Goal: Task Accomplishment & Management: Complete application form

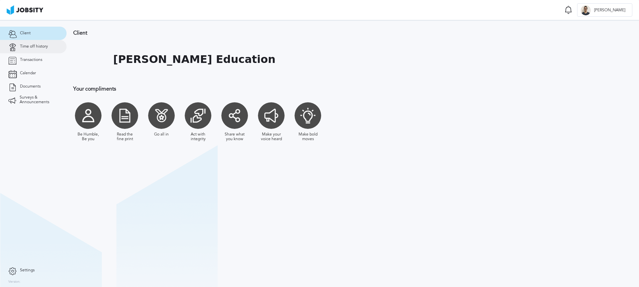
click at [32, 49] on link "Time off history" at bounding box center [33, 46] width 67 height 13
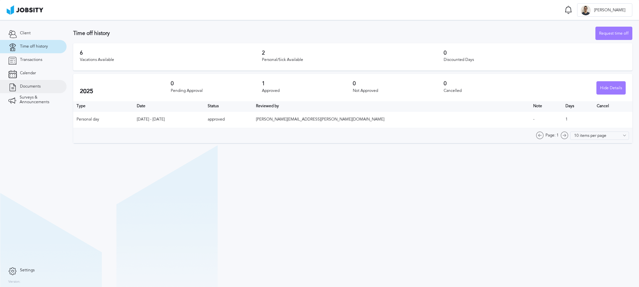
click at [36, 88] on span "Documents" at bounding box center [30, 86] width 21 height 5
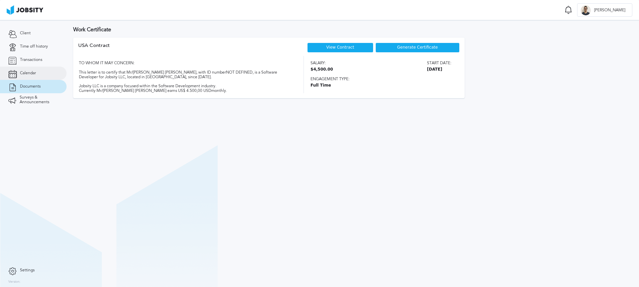
click at [36, 78] on link "Calendar" at bounding box center [33, 73] width 67 height 13
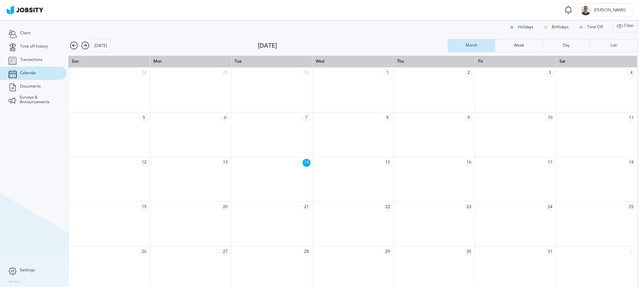
scroll to position [5, 0]
click at [518, 220] on td at bounding box center [515, 223] width 81 height 45
click at [546, 207] on span "24" at bounding box center [550, 207] width 8 height 8
click at [526, 208] on td "24" at bounding box center [515, 207] width 81 height 12
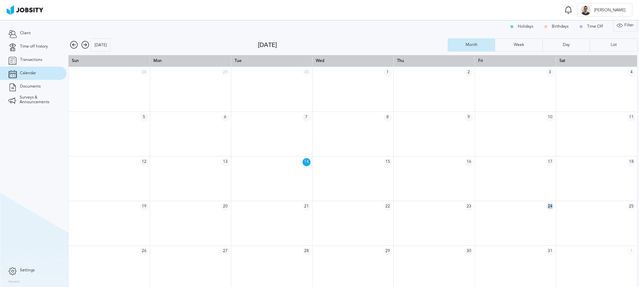
click at [526, 208] on td "24" at bounding box center [515, 207] width 81 height 12
click at [43, 104] on span "Surveys & Announcements" at bounding box center [39, 99] width 39 height 9
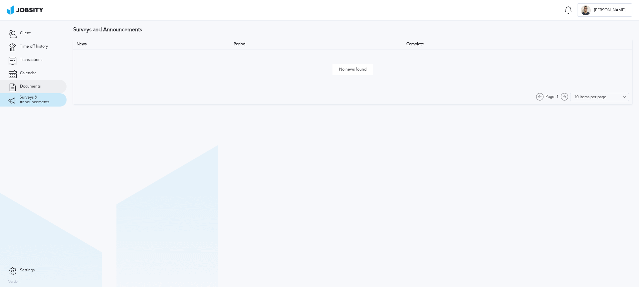
click at [37, 90] on link "Documents" at bounding box center [33, 86] width 67 height 13
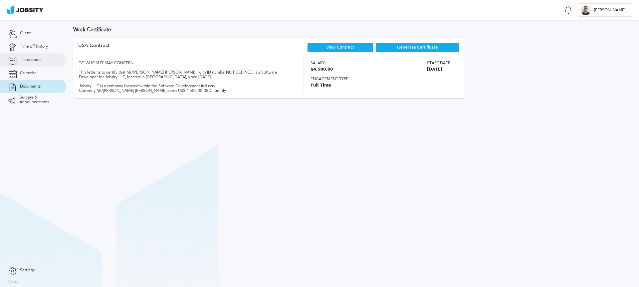
click at [35, 65] on link "Transactions" at bounding box center [33, 59] width 67 height 13
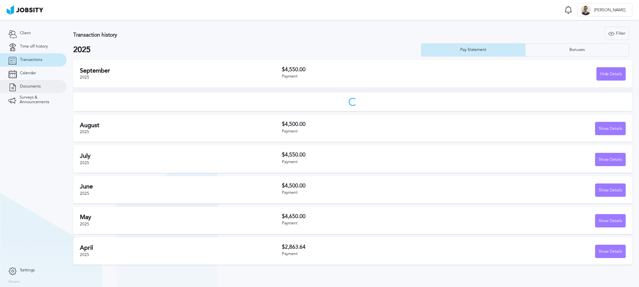
click at [36, 82] on link "Documents" at bounding box center [33, 86] width 67 height 13
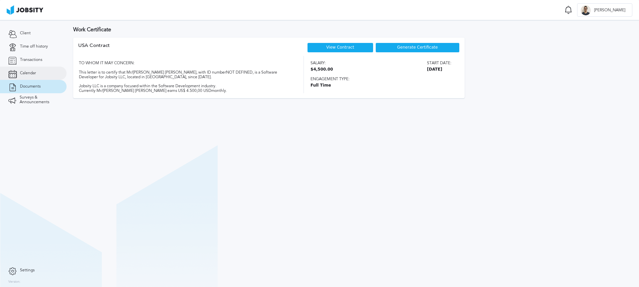
click at [34, 75] on span "Calendar" at bounding box center [28, 73] width 16 height 5
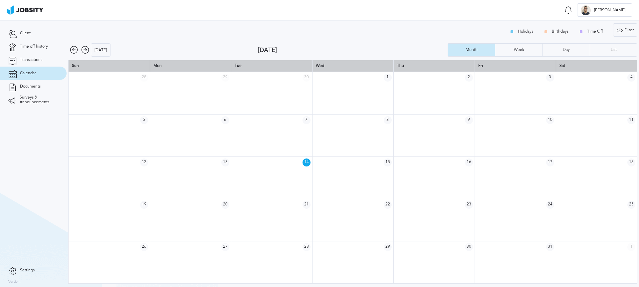
click at [34, 68] on link "Calendar" at bounding box center [33, 73] width 67 height 13
click at [35, 63] on link "Transactions" at bounding box center [33, 59] width 67 height 13
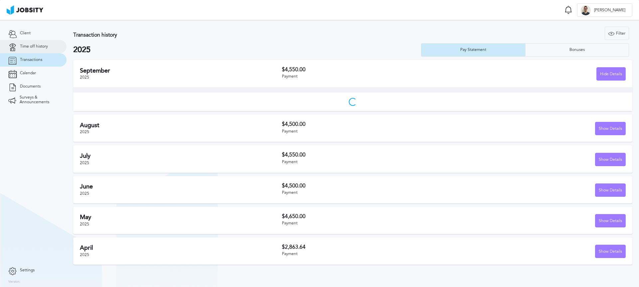
click at [38, 51] on link "Time off history" at bounding box center [33, 46] width 67 height 13
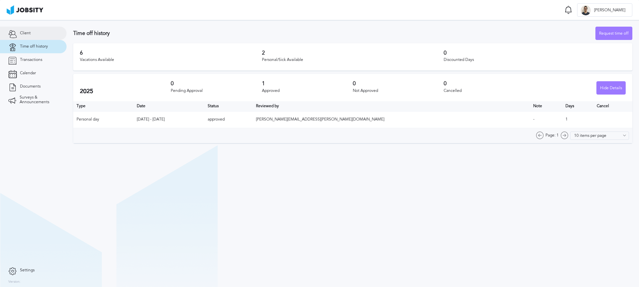
click at [35, 36] on link "Client" at bounding box center [33, 33] width 67 height 13
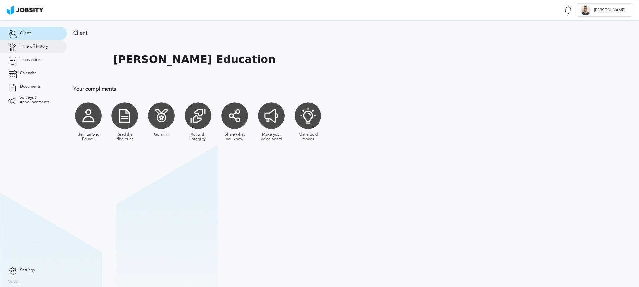
click at [36, 49] on link "Time off history" at bounding box center [33, 46] width 67 height 13
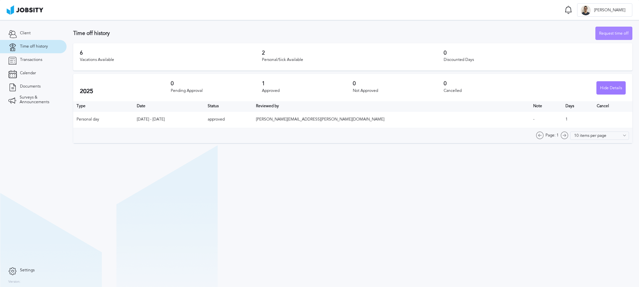
click at [609, 36] on div "Request time off" at bounding box center [614, 33] width 36 height 13
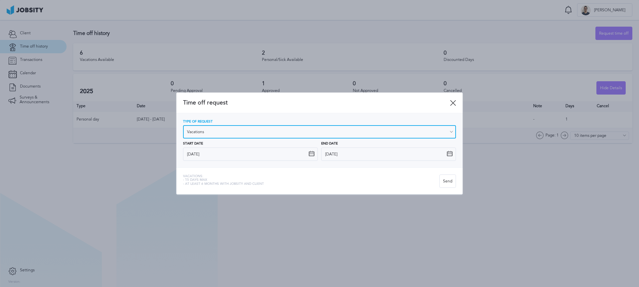
click at [276, 131] on input "Vacations" at bounding box center [319, 131] width 273 height 13
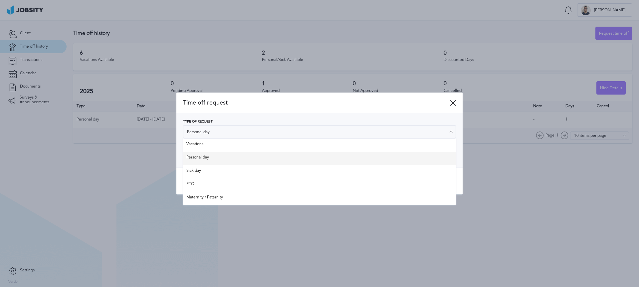
click at [258, 160] on div "Type of Request Personal day Vacations Personal day Sick day PTO Maternity / Pa…" at bounding box center [319, 140] width 273 height 41
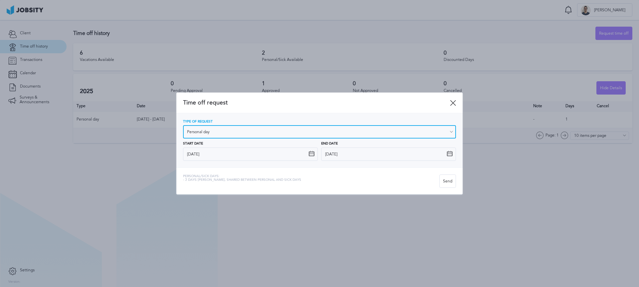
click at [315, 131] on input "Personal day" at bounding box center [319, 131] width 273 height 13
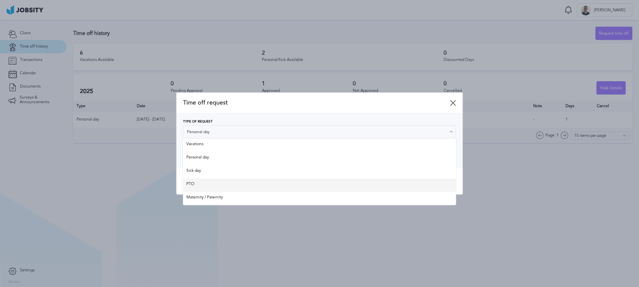
type input "PTO"
click at [228, 182] on div "Time off request Type of Request PTO Vacations Personal day Sick day PTO Matern…" at bounding box center [319, 144] width 286 height 102
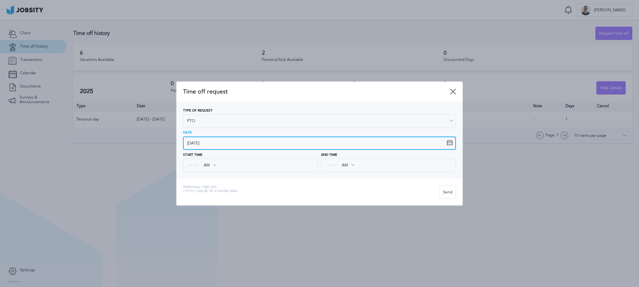
click at [228, 146] on input "[DATE]" at bounding box center [319, 143] width 273 height 13
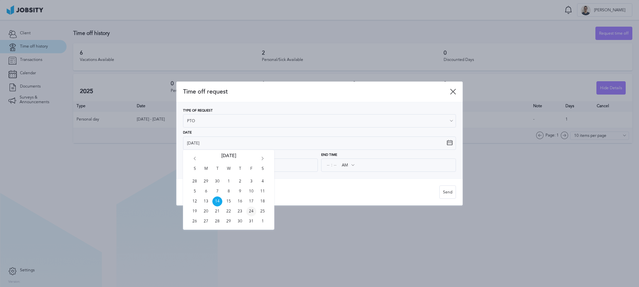
click at [248, 211] on span "24" at bounding box center [251, 211] width 10 height 10
type input "[DATE]"
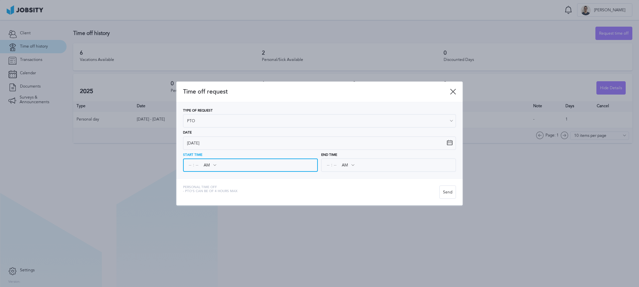
click at [197, 167] on input at bounding box center [197, 165] width 6 height 12
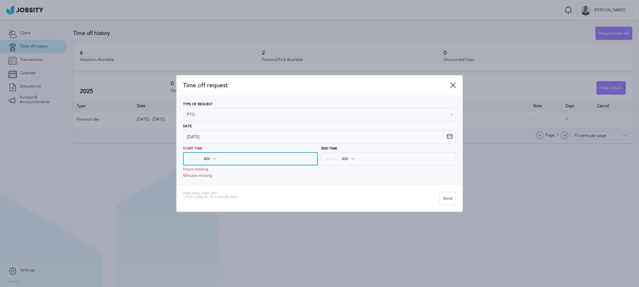
click at [192, 167] on div "Start Time : AM AM PM Hours missing Minutes missing" at bounding box center [250, 162] width 135 height 31
click at [191, 162] on input at bounding box center [190, 159] width 6 height 12
click at [189, 161] on input at bounding box center [190, 159] width 6 height 12
click at [188, 160] on input at bounding box center [190, 159] width 6 height 12
click at [188, 158] on input at bounding box center [190, 159] width 6 height 12
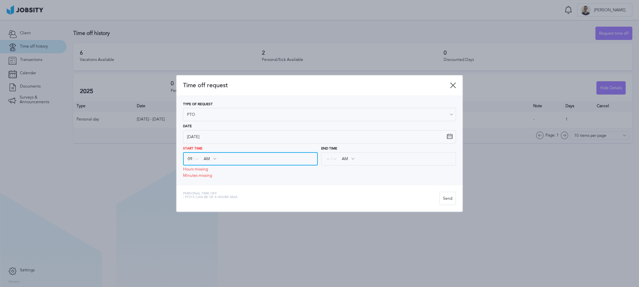
type input "09"
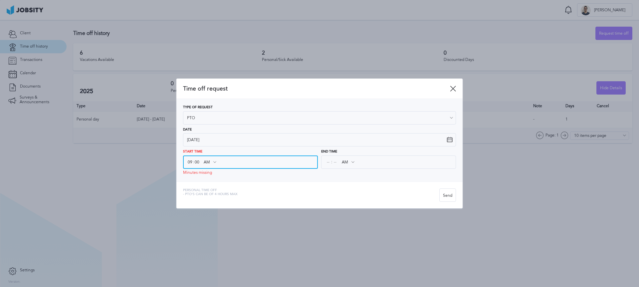
type input "00"
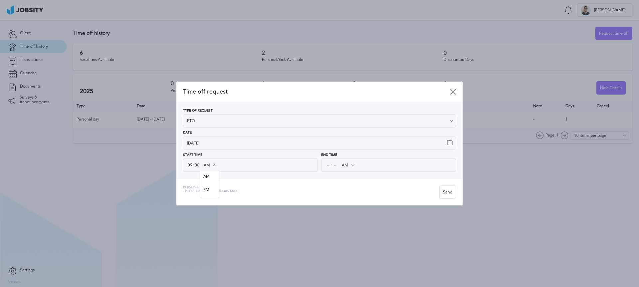
click at [268, 182] on div "Personal Time Off - PTO's can be of 4 hours [PERSON_NAME]" at bounding box center [319, 191] width 286 height 27
click at [322, 164] on div ": AM AM PM" at bounding box center [388, 165] width 135 height 13
click at [327, 165] on input at bounding box center [328, 165] width 6 height 12
click at [327, 164] on input at bounding box center [328, 165] width 6 height 12
type input "01"
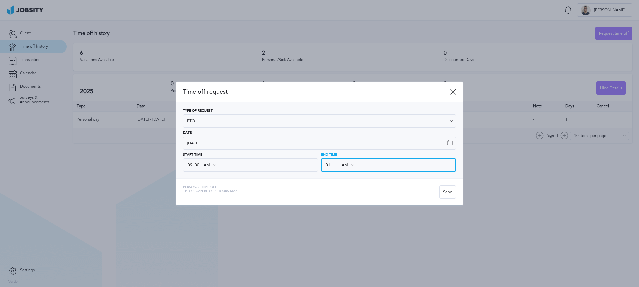
click at [333, 163] on input at bounding box center [335, 165] width 6 height 12
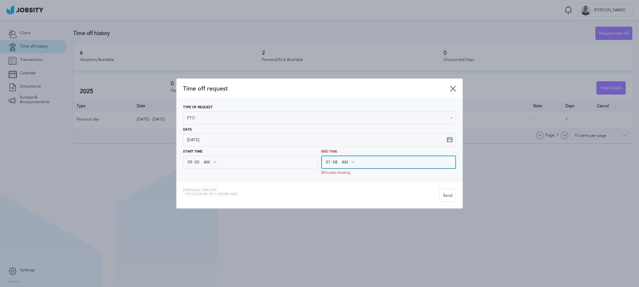
type input "08"
drag, startPoint x: 328, startPoint y: 161, endPoint x: 324, endPoint y: 160, distance: 4.3
click at [324, 160] on div "01 : AM AM PM" at bounding box center [388, 162] width 135 height 13
type input "01"
click at [347, 161] on input "AM" at bounding box center [347, 162] width 19 height 12
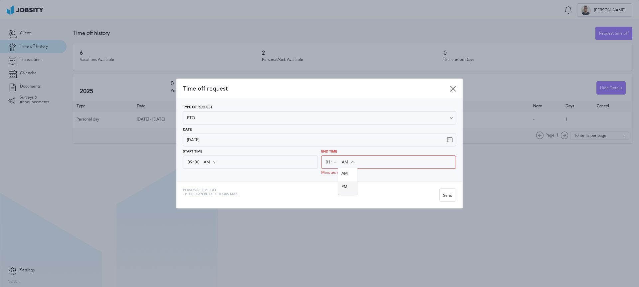
type input "PM"
click at [347, 182] on div "Time off request Type of Request PTO Vacations Personal day Sick day PTO Matern…" at bounding box center [319, 144] width 286 height 130
click at [329, 164] on input "01" at bounding box center [328, 162] width 6 height 12
type input "01"
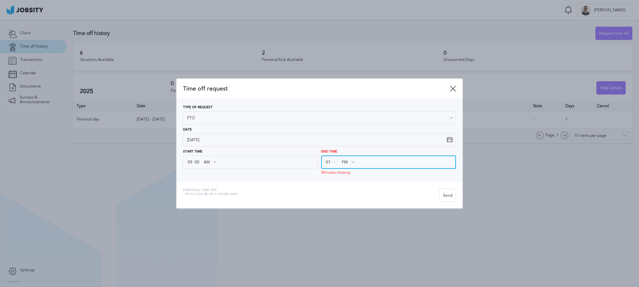
type input "10"
type input "08"
type input "01"
type input "08"
type input "06"
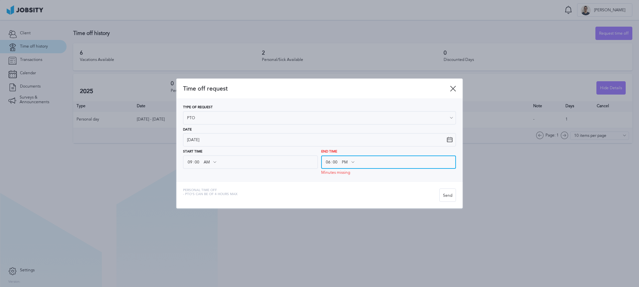
type input "00"
click at [306, 179] on div "Type of Request PTO Vacations Personal day Sick day PTO Maternity / Paternity D…" at bounding box center [319, 140] width 286 height 83
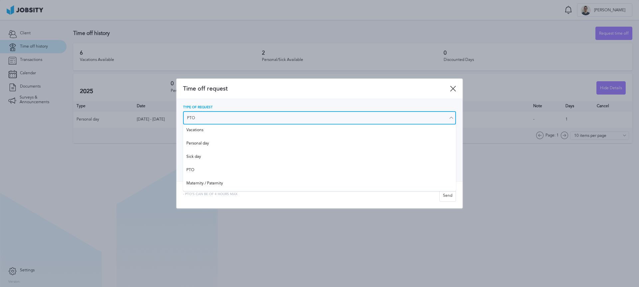
click at [268, 118] on input "PTO" at bounding box center [319, 117] width 273 height 13
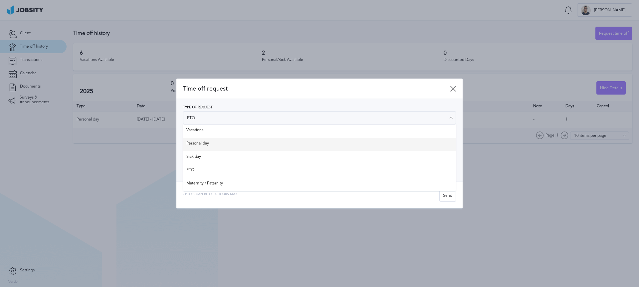
type input "Personal day"
click at [251, 140] on div "Type of Request Personal day Vacations Personal day Sick day PTO Maternity / Pa…" at bounding box center [319, 140] width 273 height 69
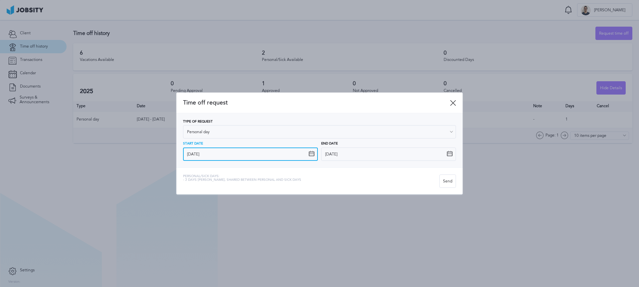
click at [252, 154] on input "[DATE]" at bounding box center [250, 154] width 135 height 13
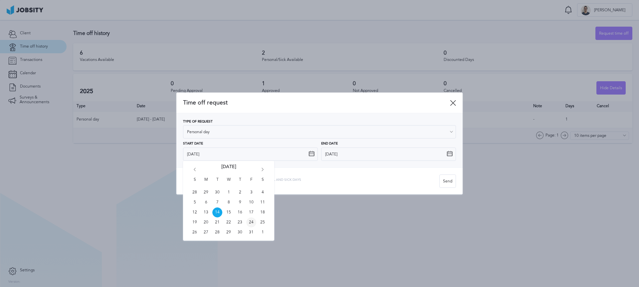
click at [247, 223] on span "24" at bounding box center [251, 222] width 10 height 10
type input "[DATE]"
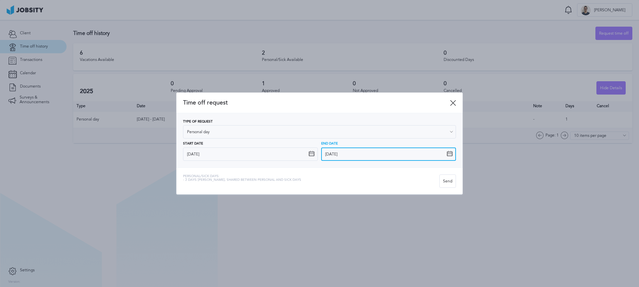
click at [343, 157] on input "[DATE]" at bounding box center [388, 154] width 135 height 13
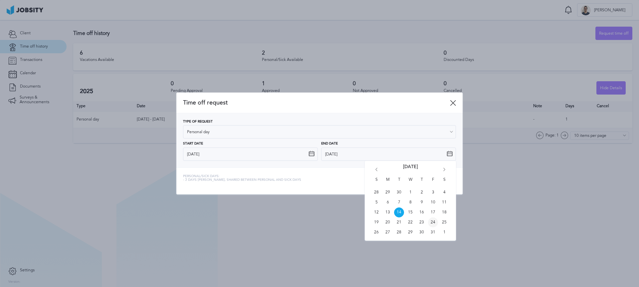
click at [434, 223] on span "24" at bounding box center [433, 222] width 10 height 10
type input "[DATE]"
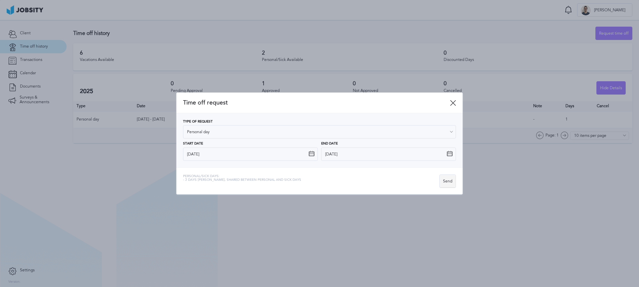
click at [448, 183] on div "Send" at bounding box center [448, 181] width 16 height 13
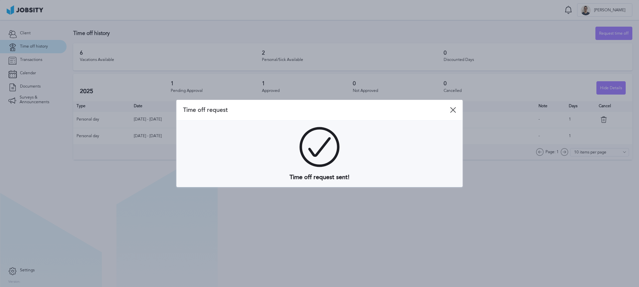
click at [452, 109] on icon at bounding box center [453, 110] width 6 height 6
